Goal: Task Accomplishment & Management: Manage account settings

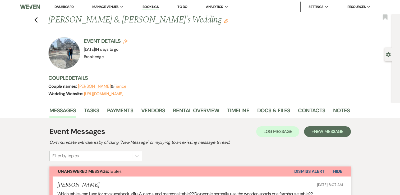
drag, startPoint x: 0, startPoint y: 0, endPoint x: 65, endPoint y: 6, distance: 65.1
click at [63, 6] on link "Dashboard" at bounding box center [64, 6] width 19 height 4
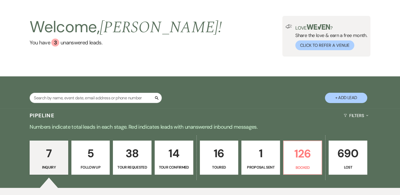
scroll to position [26, 0]
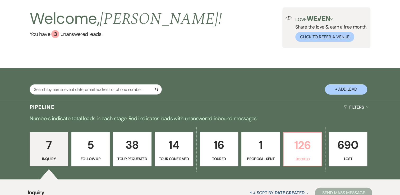
click at [310, 140] on p "126" at bounding box center [303, 146] width 32 height 18
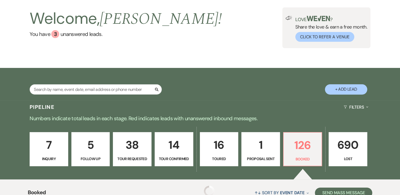
scroll to position [267, 0]
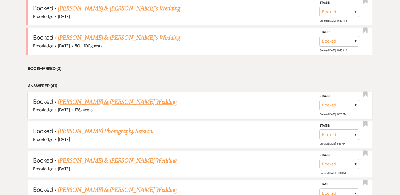
click at [102, 102] on link "[PERSON_NAME] & [PERSON_NAME] Wedding" at bounding box center [117, 102] width 119 height 10
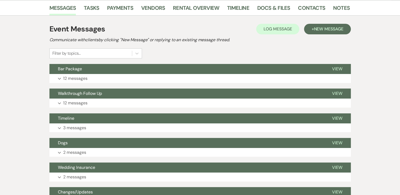
scroll to position [108, 0]
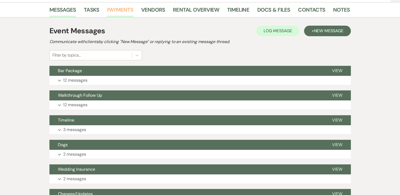
click at [122, 10] on link "Payments" at bounding box center [120, 12] width 26 height 12
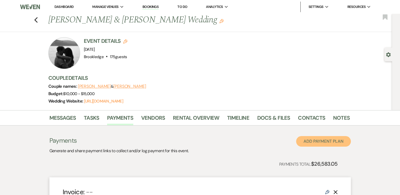
click at [326, 138] on button "Add Payment Plan" at bounding box center [323, 141] width 55 height 11
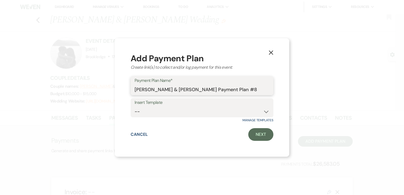
drag, startPoint x: 248, startPoint y: 92, endPoint x: 128, endPoint y: 92, distance: 120.1
click at [128, 92] on div "X Add Payment Plan Create link(s) to collect and/or log payment for this event:…" at bounding box center [202, 97] width 175 height 119
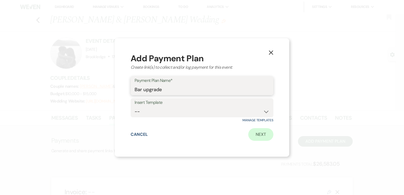
type input "Bar upgrade"
click at [261, 137] on link "Next" at bounding box center [260, 134] width 25 height 13
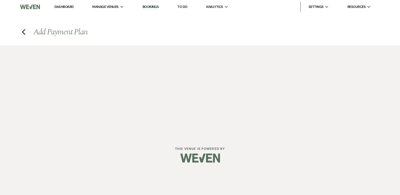
select select "2"
select select "percentage"
select select "true"
select select "client"
select select "weeks"
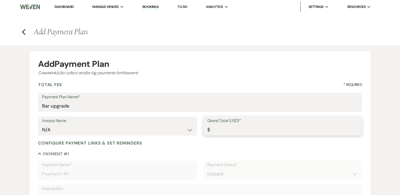
click at [233, 132] on input "Grand Total (USD)*" at bounding box center [282, 130] width 151 height 10
type input "1"
type input "1.00"
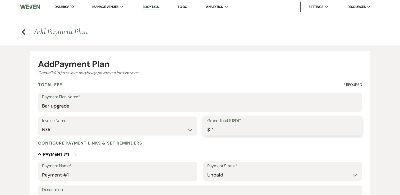
type input "11"
type input "11.00"
type input "113"
type input "113.00"
type input "1130"
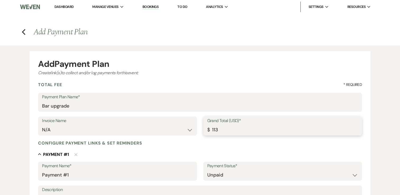
type input "1130.00"
type input "1130.2"
type input "1130.20"
type input "1130.25"
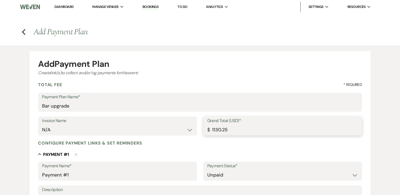
type input "1130.25"
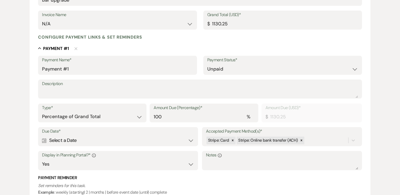
scroll to position [101, 0]
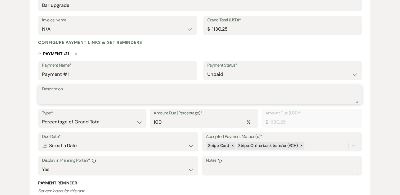
click at [96, 95] on textarea "Description" at bounding box center [200, 98] width 316 height 11
type textarea "Bar upgrade"
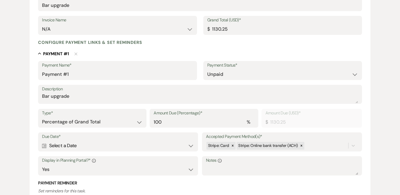
click at [81, 146] on div "Calendar Select a Date Expand" at bounding box center [118, 146] width 152 height 10
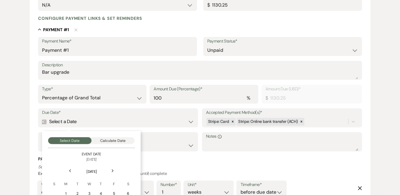
scroll to position [207, 0]
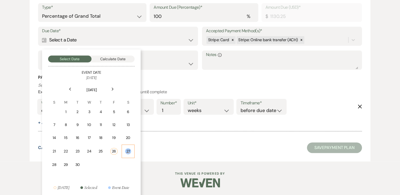
click at [129, 151] on div "27" at bounding box center [128, 151] width 6 height 6
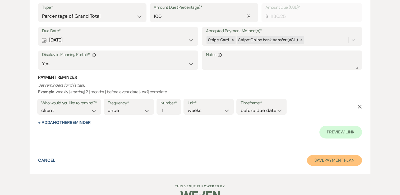
click at [352, 165] on button "Save Payment Plan" at bounding box center [334, 160] width 55 height 11
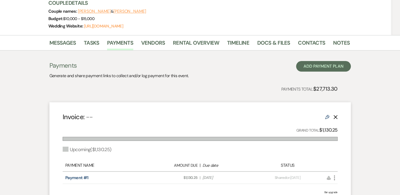
scroll to position [106, 0]
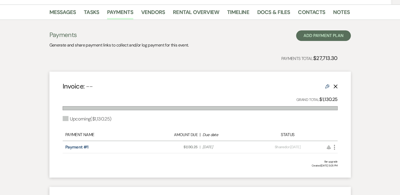
click at [333, 146] on icon "More" at bounding box center [334, 147] width 6 height 6
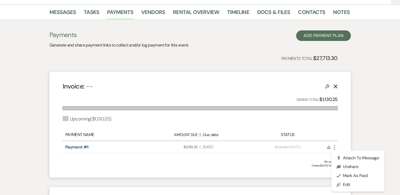
click at [327, 86] on icon "Edit" at bounding box center [327, 86] width 4 height 4
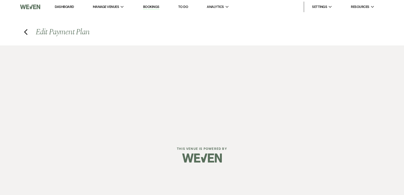
select select "2"
select select "percentage"
select select "true"
select select "client"
select select "weeks"
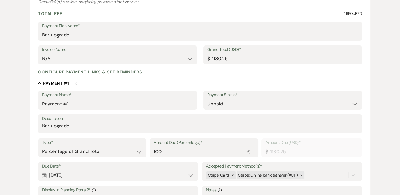
scroll to position [106, 0]
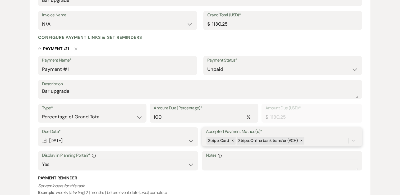
click at [220, 140] on div "Stripe: Card Stripe: Online bank transfer (ACH)" at bounding box center [282, 141] width 152 height 10
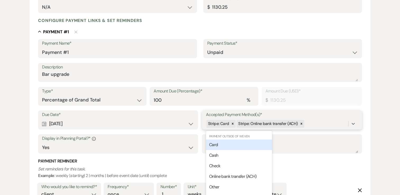
scroll to position [125, 0]
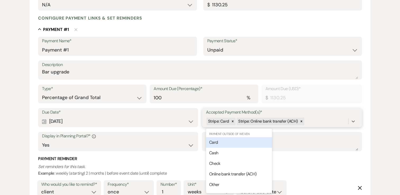
click at [246, 143] on div "Card" at bounding box center [239, 142] width 66 height 11
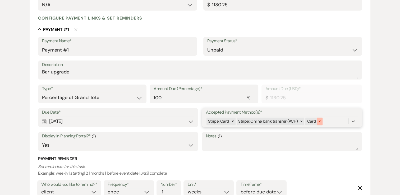
click at [319, 121] on icon at bounding box center [320, 122] width 2 height 2
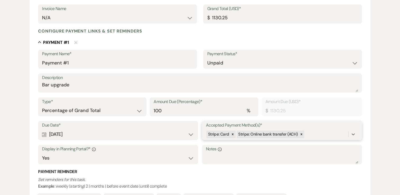
scroll to position [99, 0]
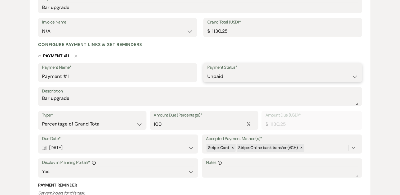
click at [297, 79] on select "Paid Unpaid" at bounding box center [282, 76] width 151 height 10
select select "1"
click at [207, 71] on select "Paid Unpaid" at bounding box center [282, 76] width 151 height 10
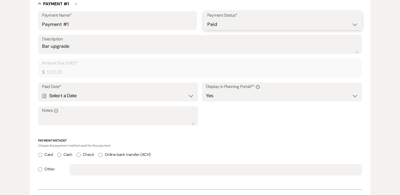
scroll to position [152, 0]
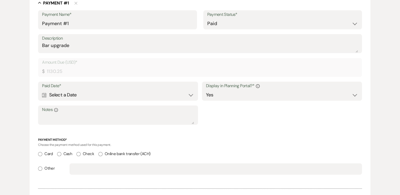
click at [41, 154] on input "Card" at bounding box center [40, 154] width 4 height 4
radio input "true"
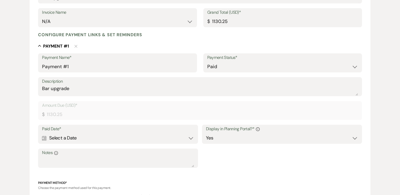
scroll to position [103, 0]
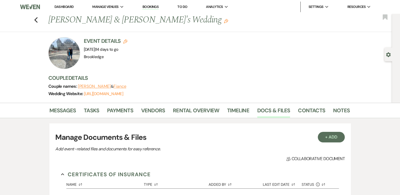
click at [63, 5] on link "Dashboard" at bounding box center [64, 6] width 19 height 4
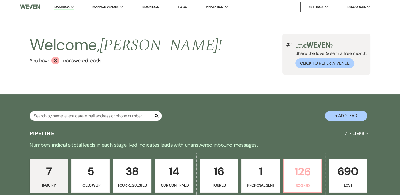
click at [309, 180] on p "126" at bounding box center [303, 172] width 32 height 18
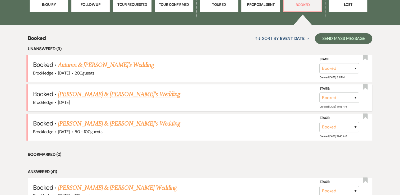
scroll to position [185, 0]
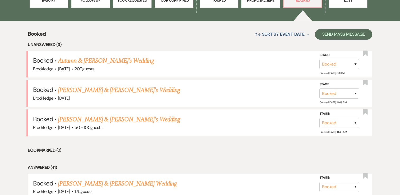
click at [94, 181] on link "[PERSON_NAME] & [PERSON_NAME] Wedding" at bounding box center [117, 184] width 119 height 10
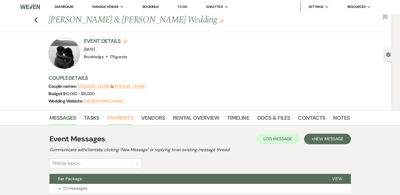
click at [119, 118] on link "Payments" at bounding box center [120, 120] width 26 height 12
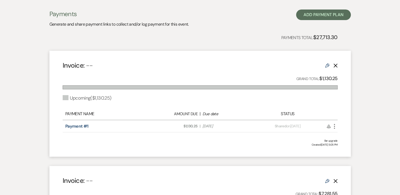
scroll to position [132, 0]
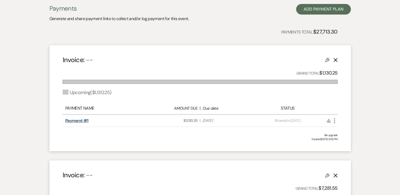
click at [81, 121] on link "Payment #1" at bounding box center [76, 121] width 23 height 6
